Goal: Task Accomplishment & Management: Manage account settings

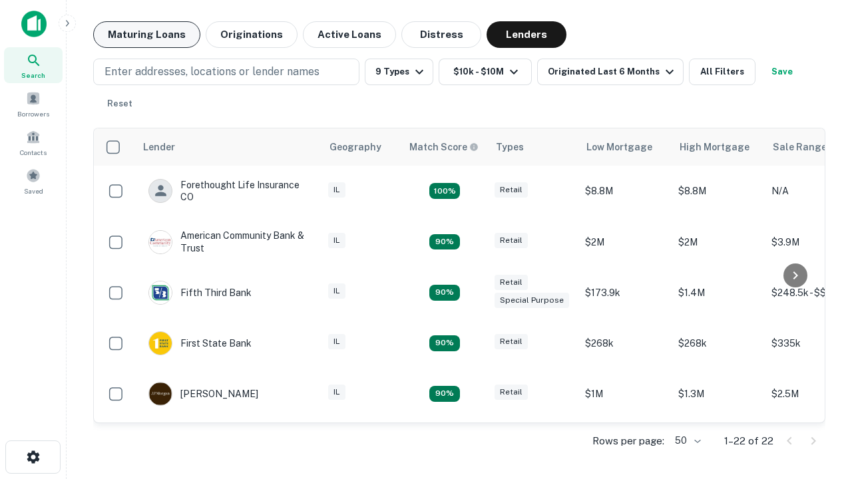
click at [146, 35] on button "Maturing Loans" at bounding box center [146, 34] width 107 height 27
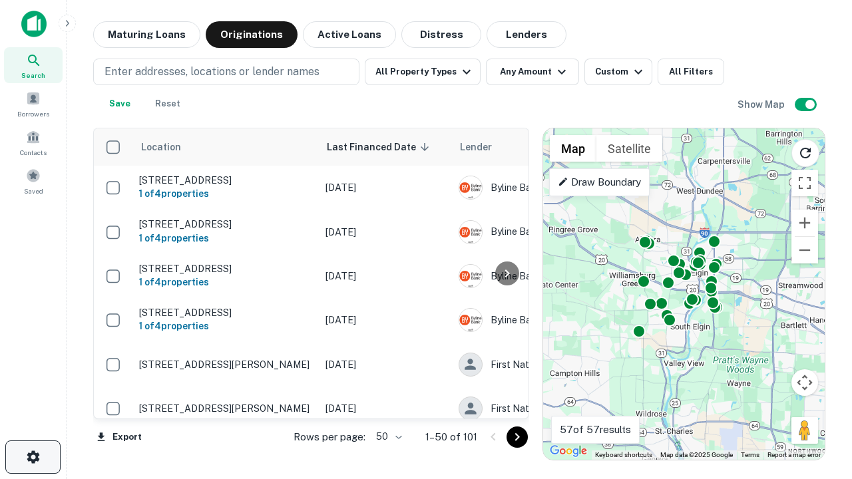
click at [33, 457] on icon "button" at bounding box center [33, 457] width 16 height 16
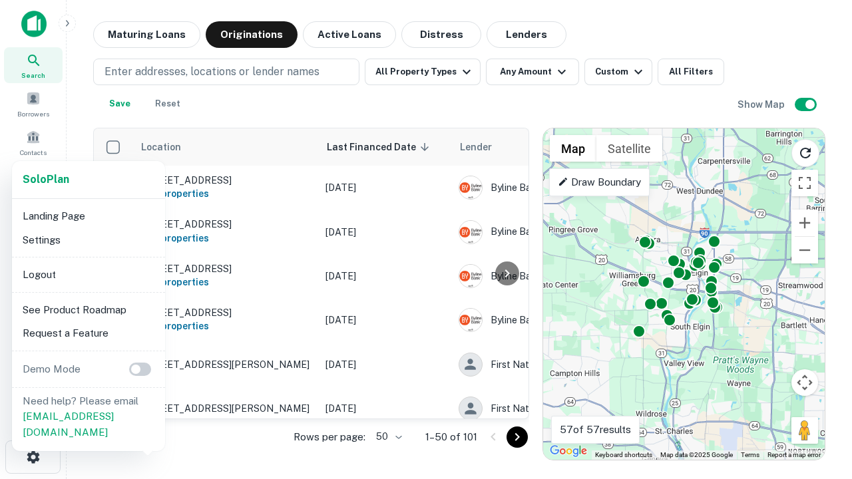
click at [88, 274] on li "Logout" at bounding box center [88, 275] width 142 height 24
